Goal: Task Accomplishment & Management: Manage account settings

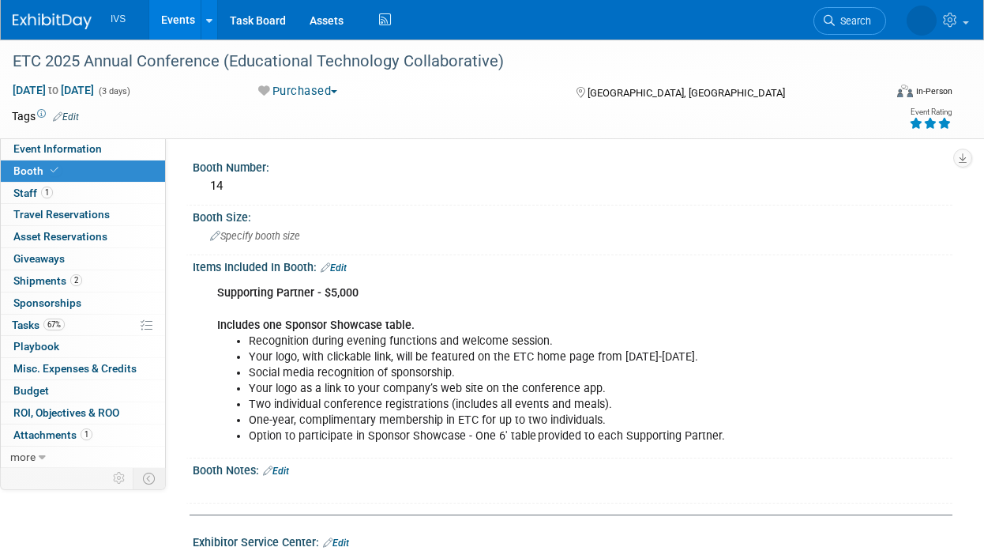
click at [97, 171] on link "Booth" at bounding box center [83, 170] width 164 height 21
click at [97, 150] on span "Event Information" at bounding box center [57, 148] width 88 height 13
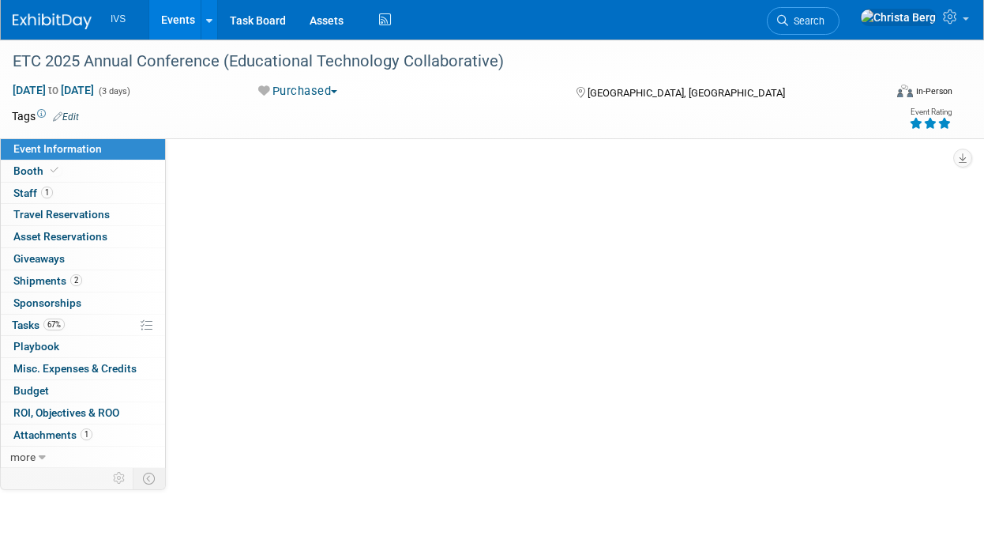
select select "National"
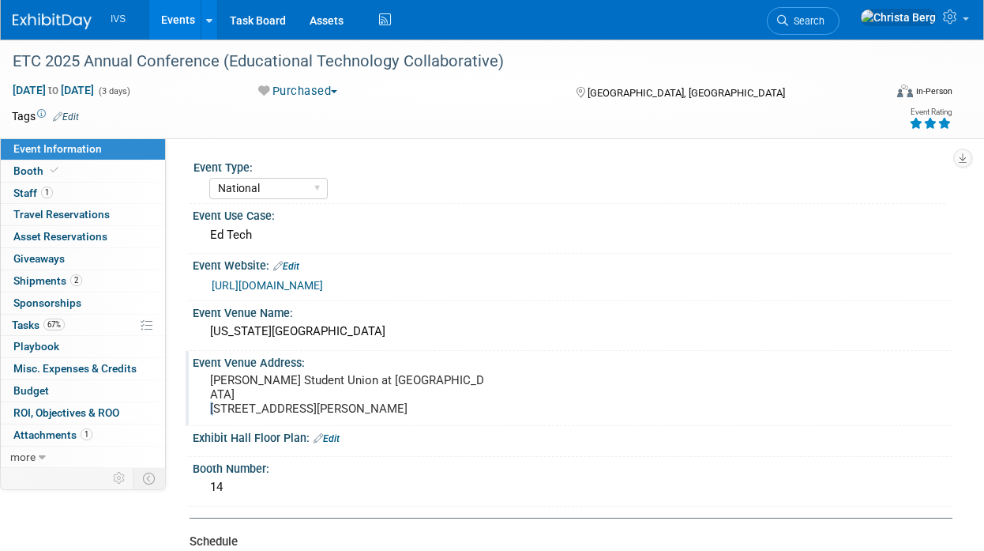
click at [237, 410] on pre "[PERSON_NAME] Student Union at [GEOGRAPHIC_DATA] [STREET_ADDRESS][PERSON_NAME]" at bounding box center [351, 394] width 282 height 43
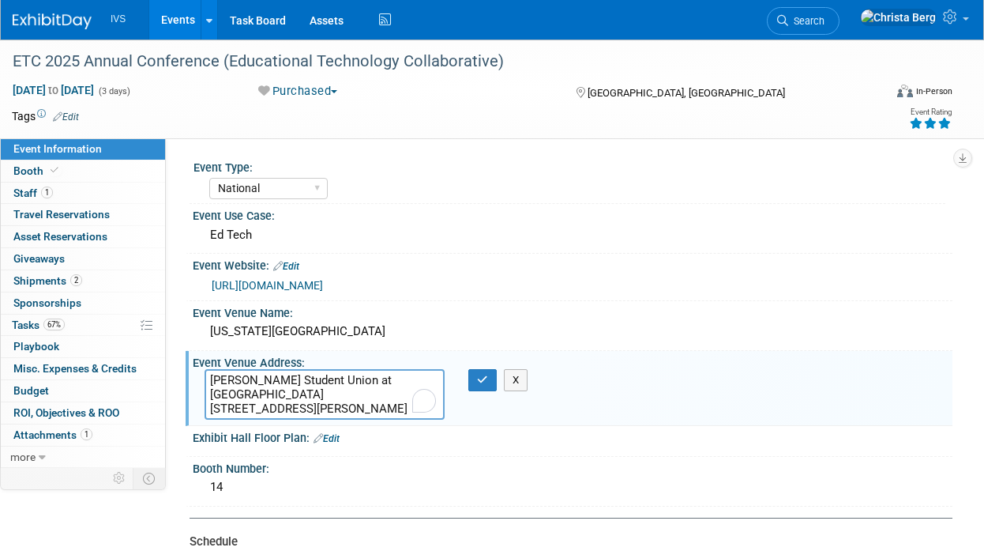
drag, startPoint x: 269, startPoint y: 405, endPoint x: 211, endPoint y: 404, distance: 58.5
click at [211, 404] on textarea "[PERSON_NAME] Student Union at [GEOGRAPHIC_DATA] [STREET_ADDRESS][PERSON_NAME]" at bounding box center [325, 394] width 240 height 51
click at [323, 290] on link "[URL][DOMAIN_NAME]" at bounding box center [267, 285] width 111 height 13
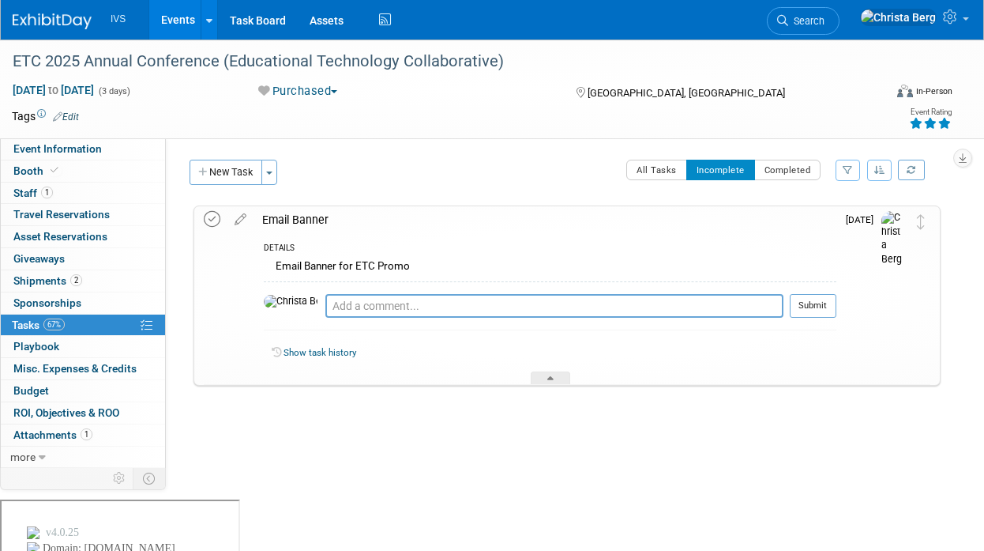
click at [209, 215] on icon at bounding box center [212, 219] width 17 height 17
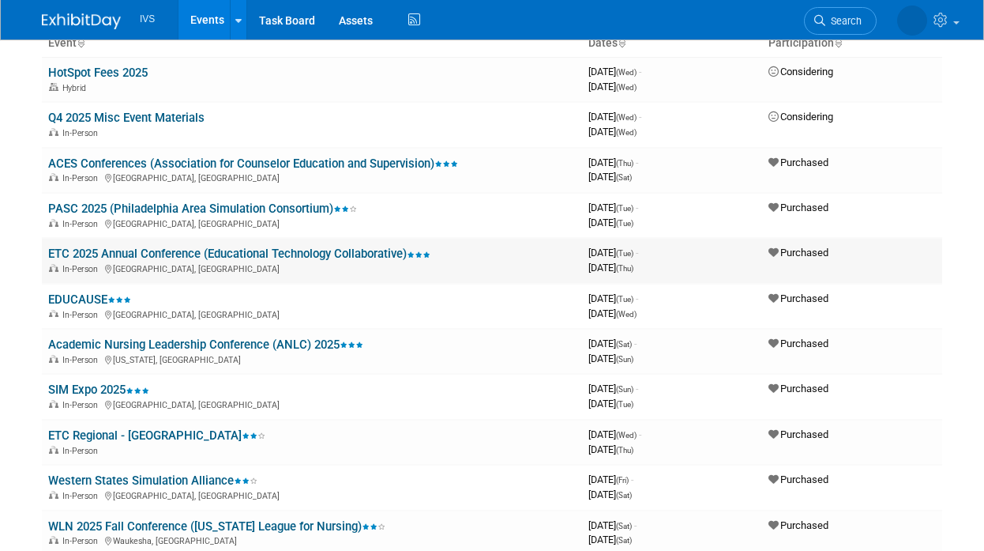
scroll to position [119, 0]
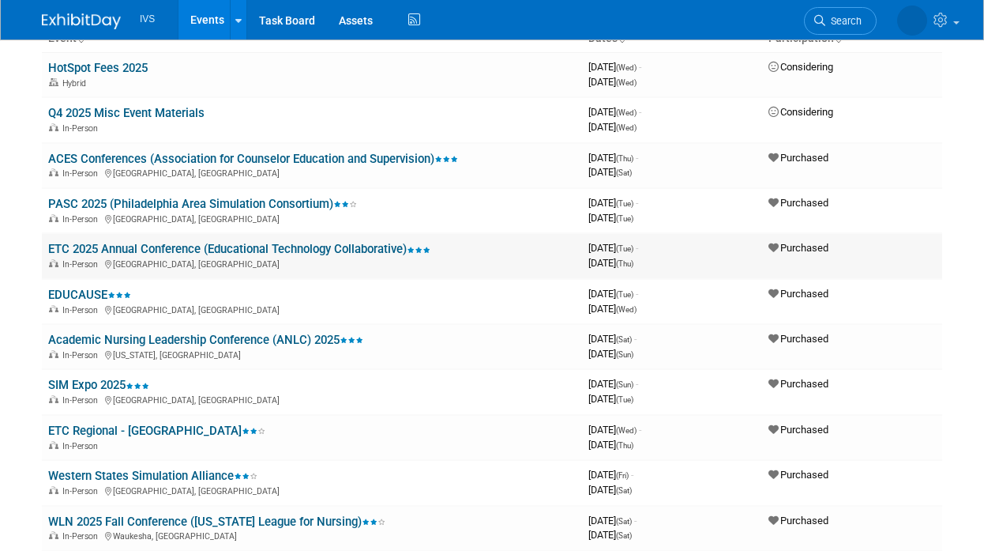
click at [261, 250] on link "ETC 2025 Annual Conference (Educational Technology Collaborative)" at bounding box center [239, 249] width 382 height 14
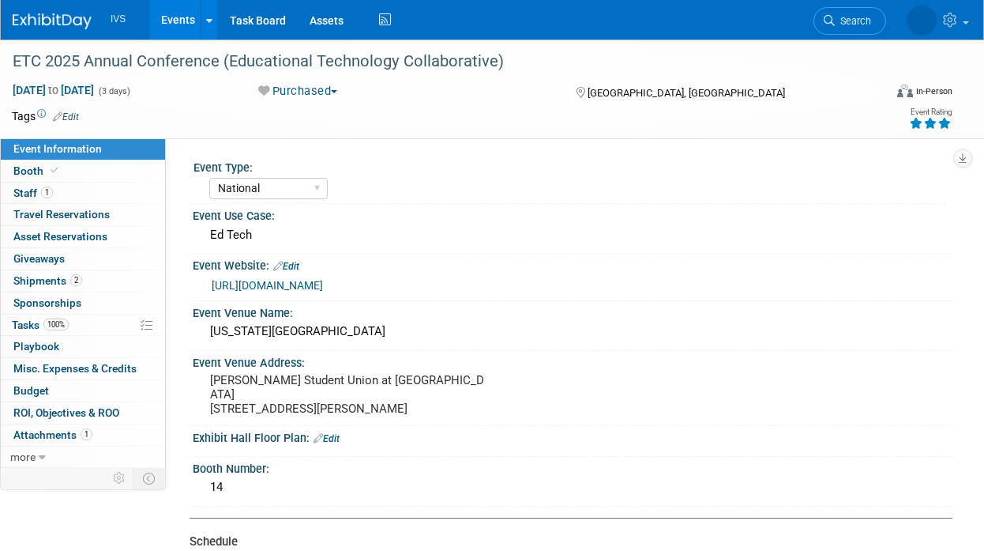
select select "National"
click at [102, 175] on link "Booth" at bounding box center [83, 170] width 164 height 21
